Goal: Task Accomplishment & Management: Use online tool/utility

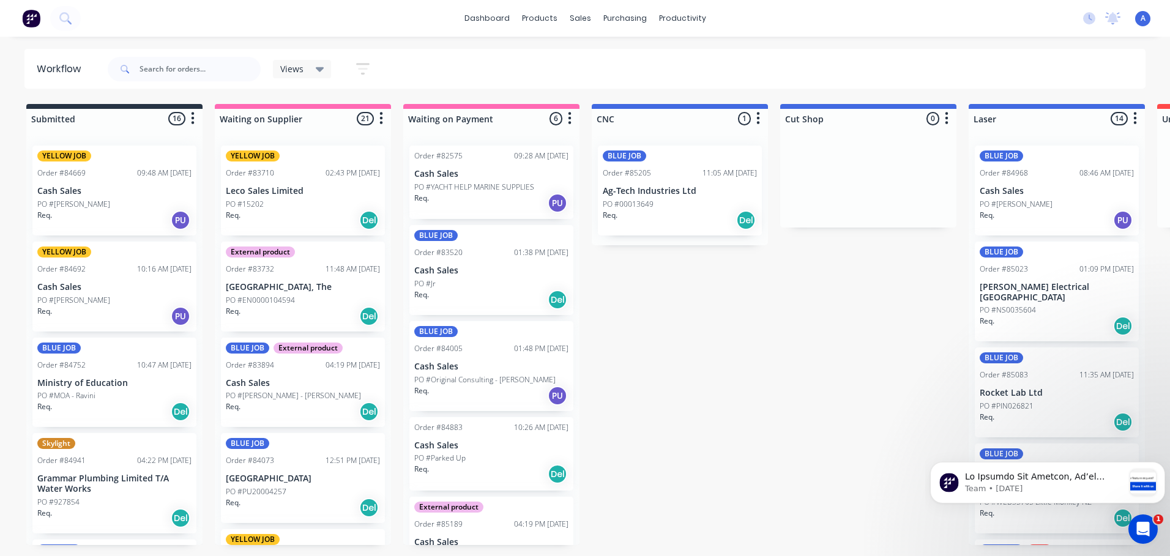
click at [302, 71] on span "Views" at bounding box center [291, 68] width 23 height 13
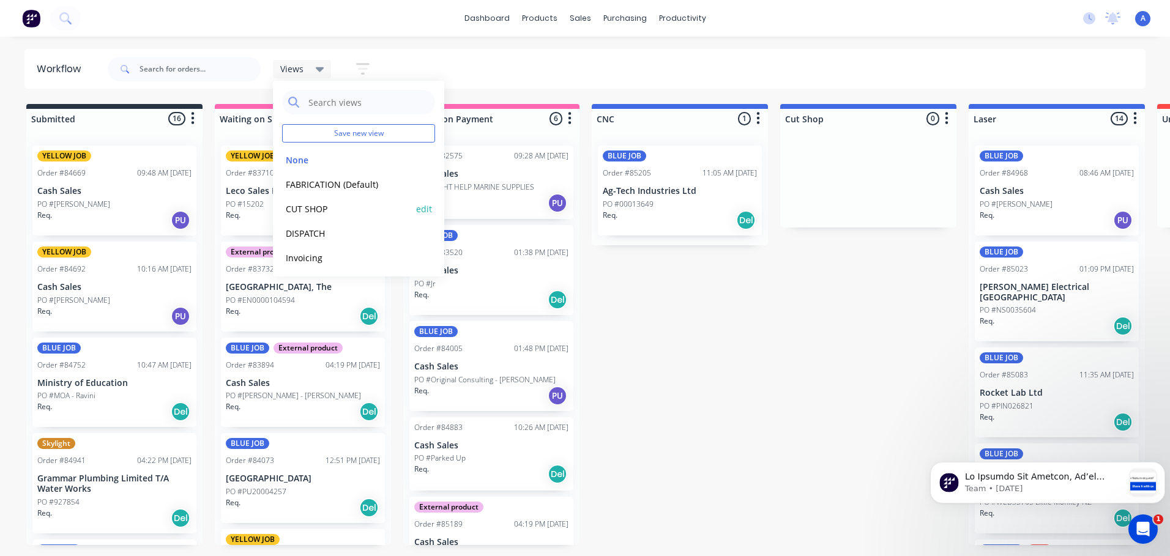
click at [327, 211] on button "CUT SHOP" at bounding box center [347, 209] width 130 height 14
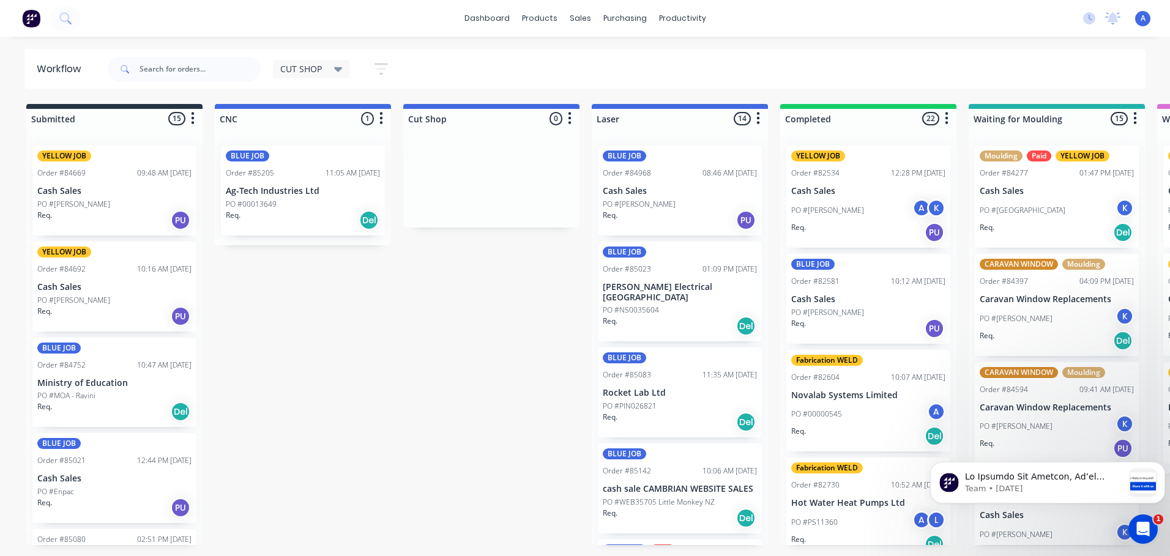
click at [138, 387] on p "Ministry of Education" at bounding box center [114, 383] width 154 height 10
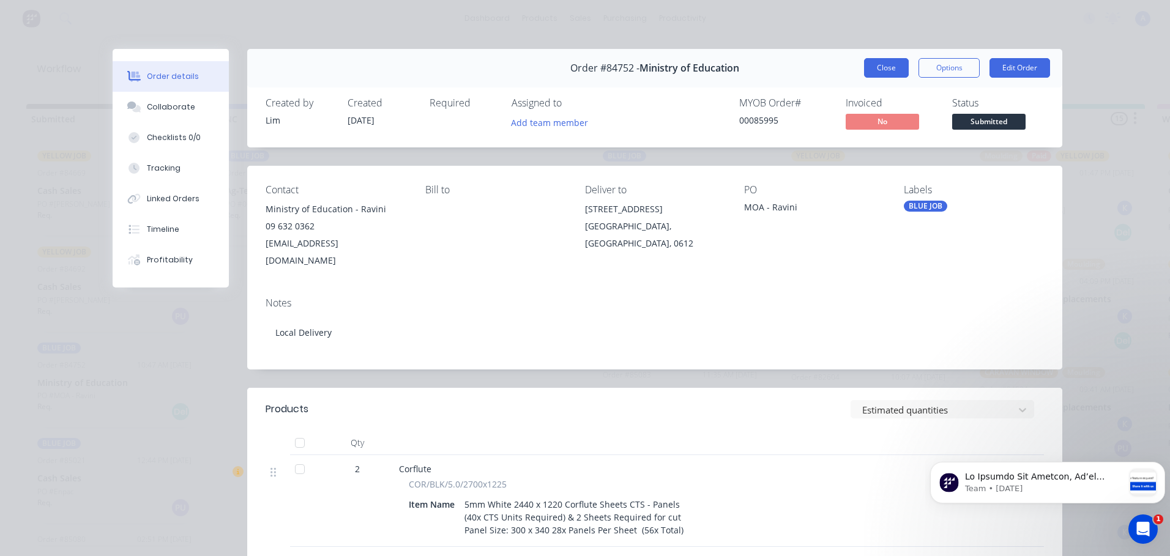
click at [886, 62] on button "Close" at bounding box center [886, 68] width 45 height 20
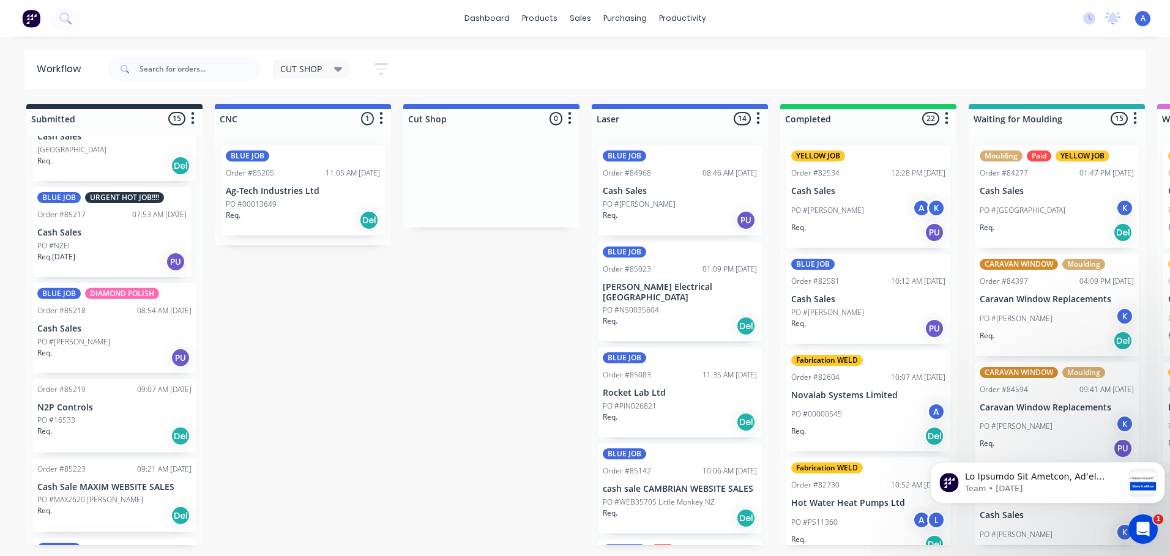
scroll to position [851, 0]
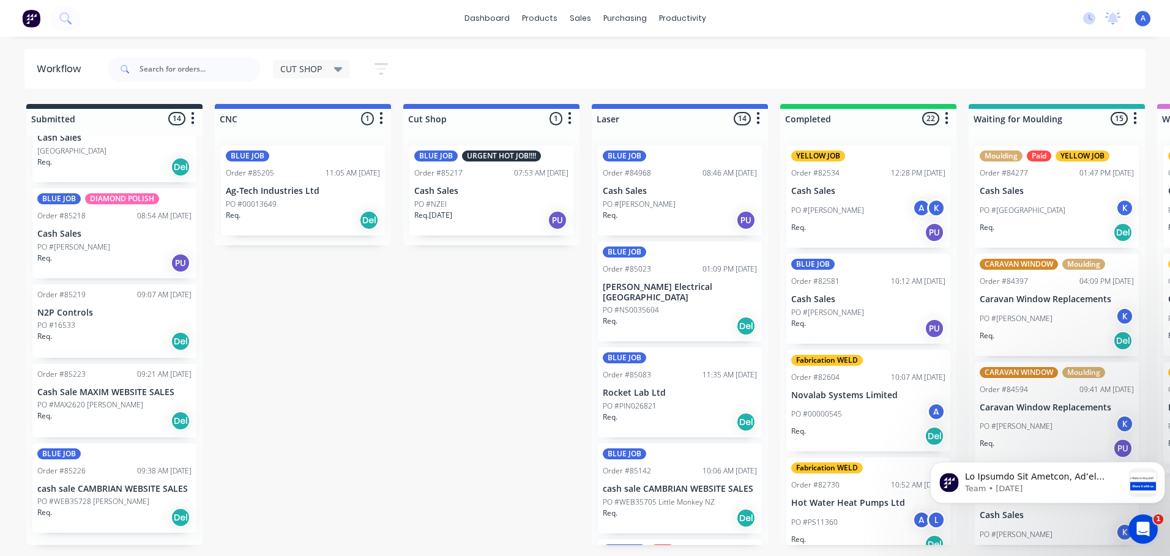
click at [496, 214] on div "Req. [DATE] PU" at bounding box center [491, 220] width 154 height 21
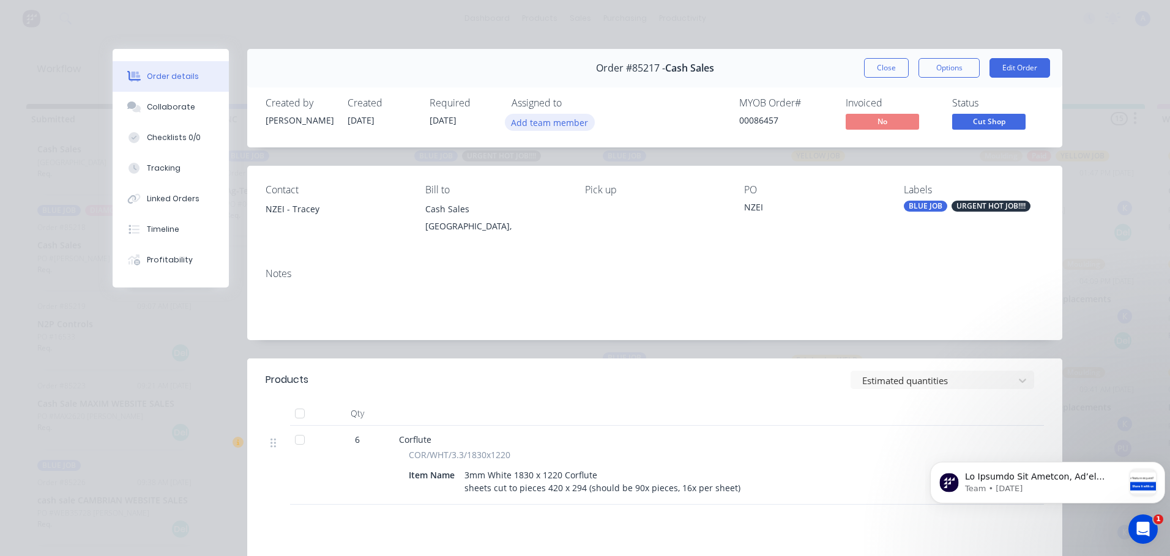
click at [563, 128] on button "Add team member" at bounding box center [550, 122] width 90 height 17
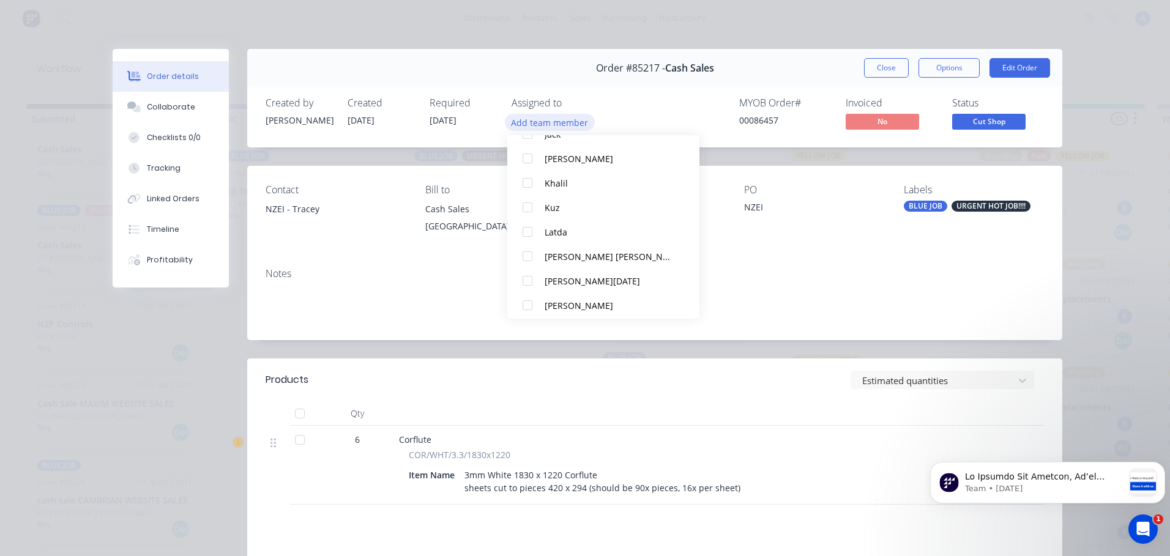
scroll to position [208, 0]
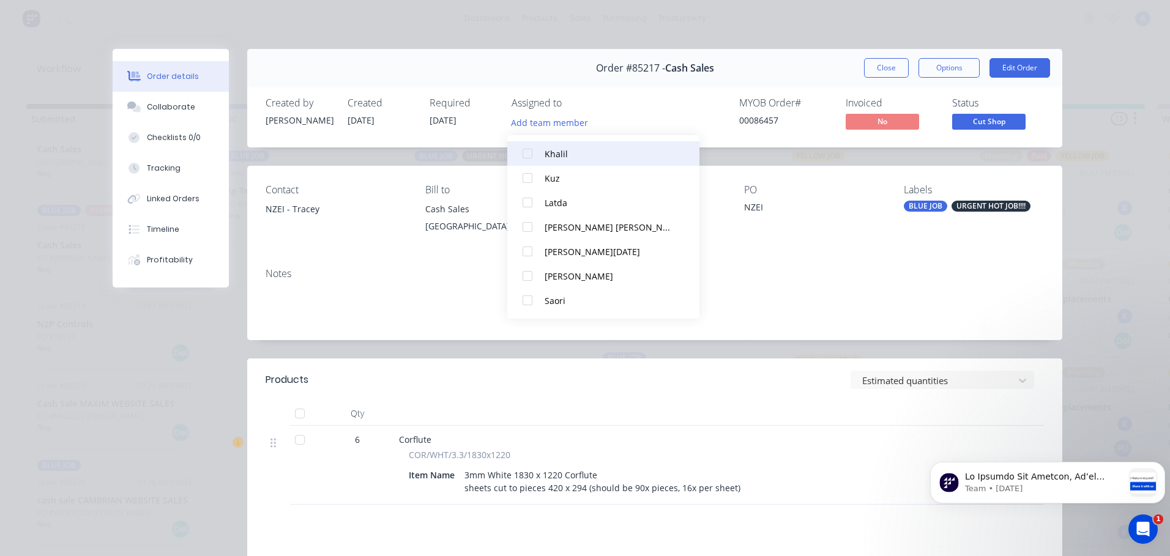
click at [563, 155] on div "Khalil" at bounding box center [609, 154] width 129 height 13
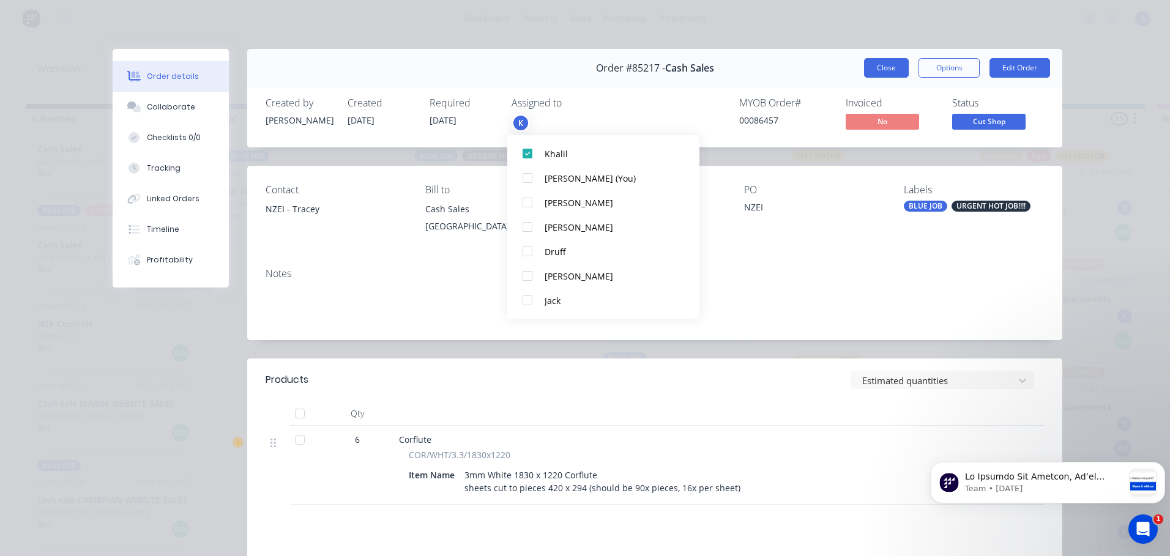
click at [872, 74] on button "Close" at bounding box center [886, 68] width 45 height 20
